Goal: Task Accomplishment & Management: Manage account settings

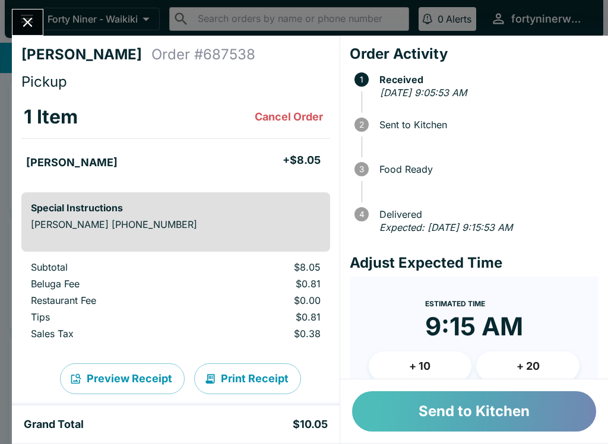
click at [448, 398] on button "Send to Kitchen" at bounding box center [474, 411] width 244 height 40
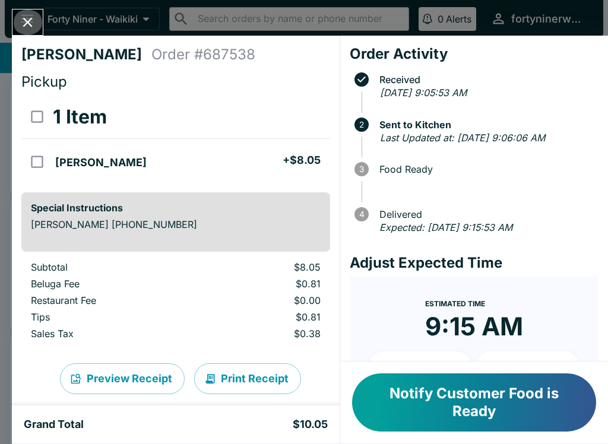
click at [32, 30] on icon "Close" at bounding box center [28, 22] width 16 height 16
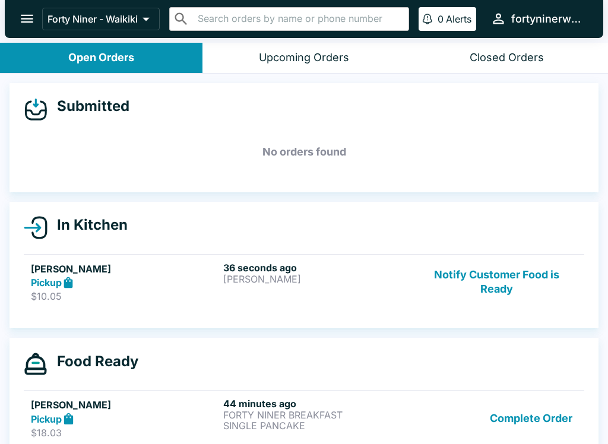
click at [376, 289] on div "36 seconds ago [PERSON_NAME]" at bounding box center [317, 282] width 188 height 41
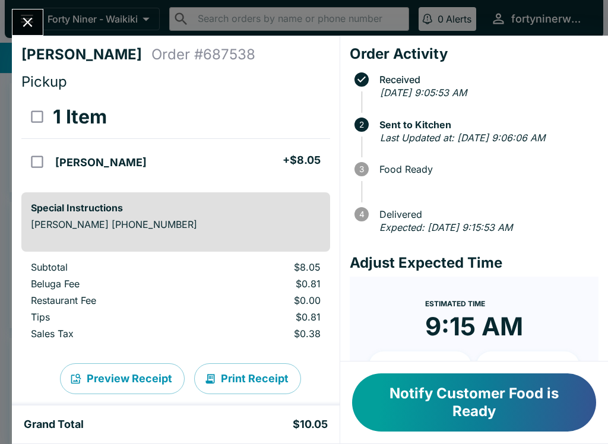
click at [36, 30] on button "Close" at bounding box center [27, 22] width 30 height 26
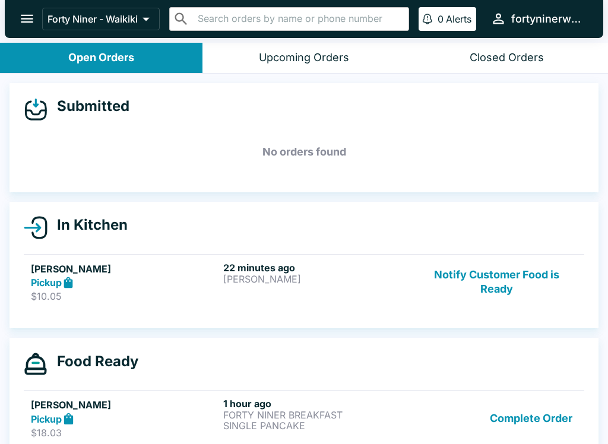
click at [376, 297] on div "22 minutes ago [PERSON_NAME]" at bounding box center [317, 282] width 188 height 41
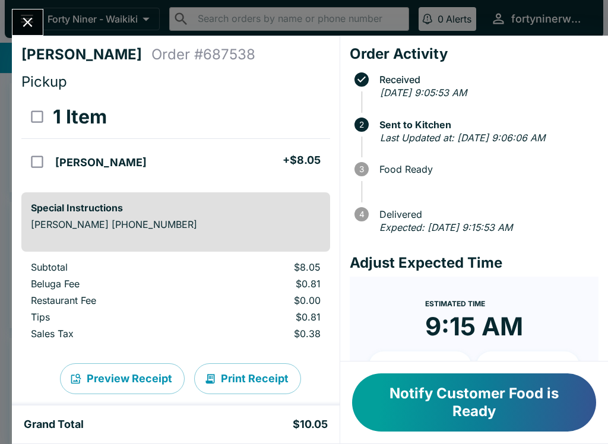
click at [31, 27] on icon "Close" at bounding box center [28, 22] width 16 height 16
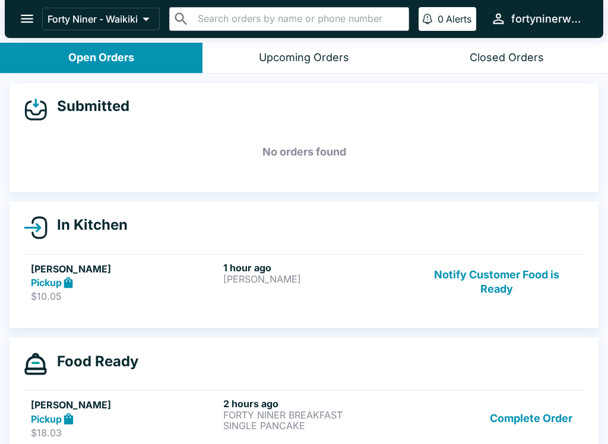
click at [501, 295] on button "Notify Customer Food is Ready" at bounding box center [496, 282] width 161 height 41
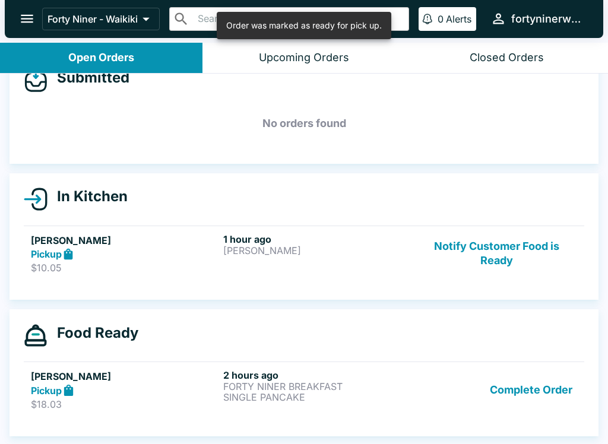
scroll to position [28, 0]
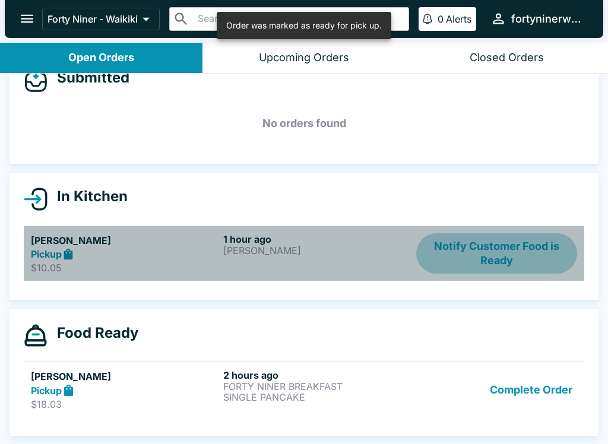
click at [494, 266] on button "Notify Customer Food is Ready" at bounding box center [496, 253] width 161 height 41
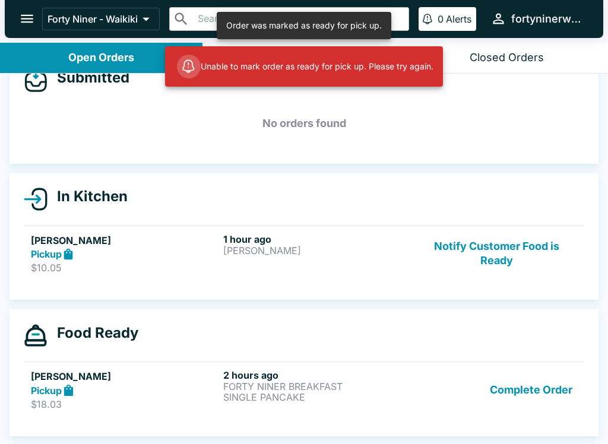
click at [492, 268] on button "Notify Customer Food is Ready" at bounding box center [496, 253] width 161 height 41
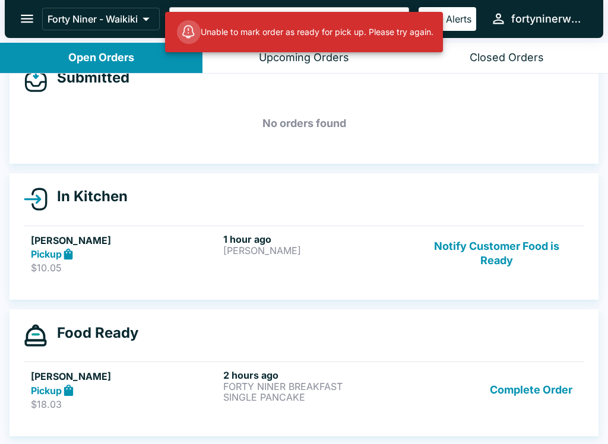
click at [529, 396] on button "Complete Order" at bounding box center [531, 389] width 92 height 41
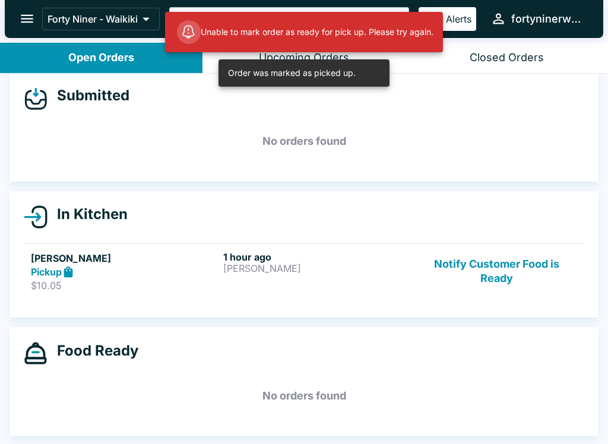
click at [503, 284] on button "Notify Customer Food is Ready" at bounding box center [496, 271] width 161 height 41
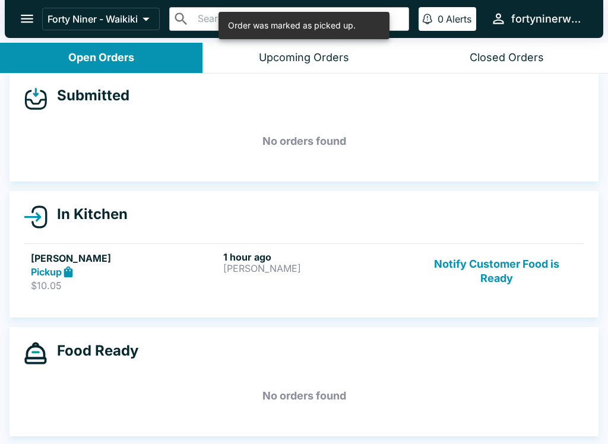
click at [500, 281] on button "Notify Customer Food is Ready" at bounding box center [496, 271] width 161 height 41
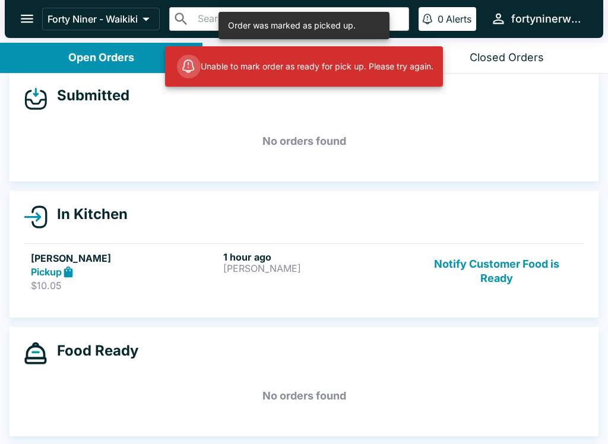
click at [494, 287] on button "Notify Customer Food is Ready" at bounding box center [496, 271] width 161 height 41
click at [503, 284] on button "Notify Customer Food is Ready" at bounding box center [496, 271] width 161 height 41
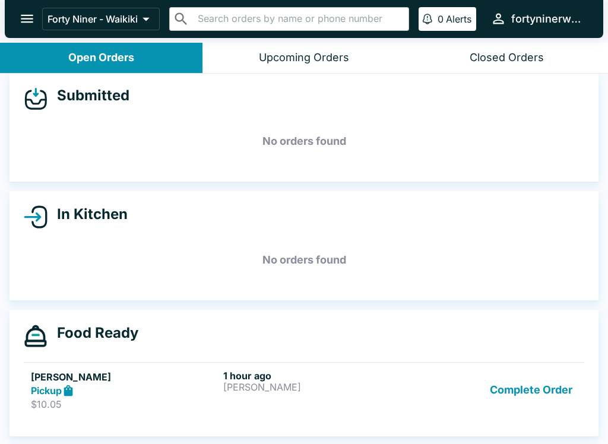
click at [528, 391] on button "Complete Order" at bounding box center [531, 390] width 92 height 41
